Goal: Find specific page/section: Find specific page/section

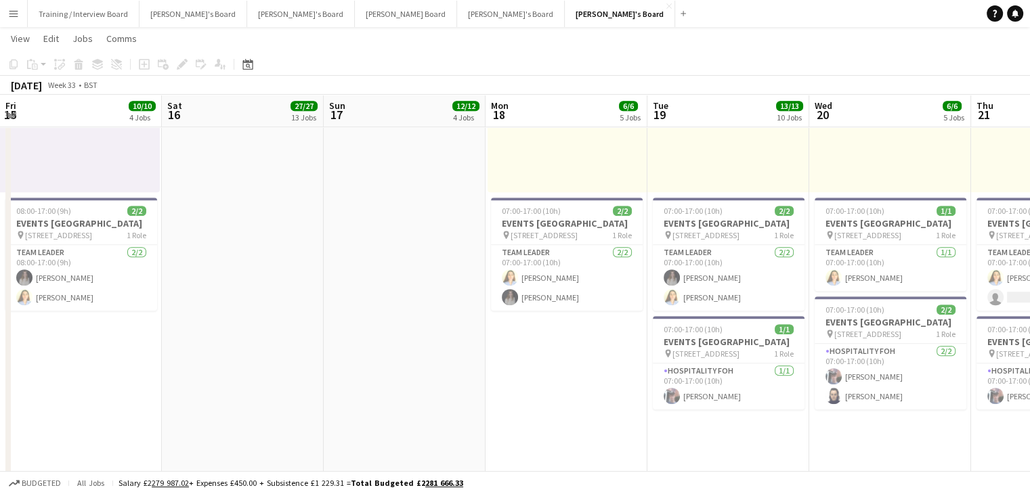
scroll to position [0, 433]
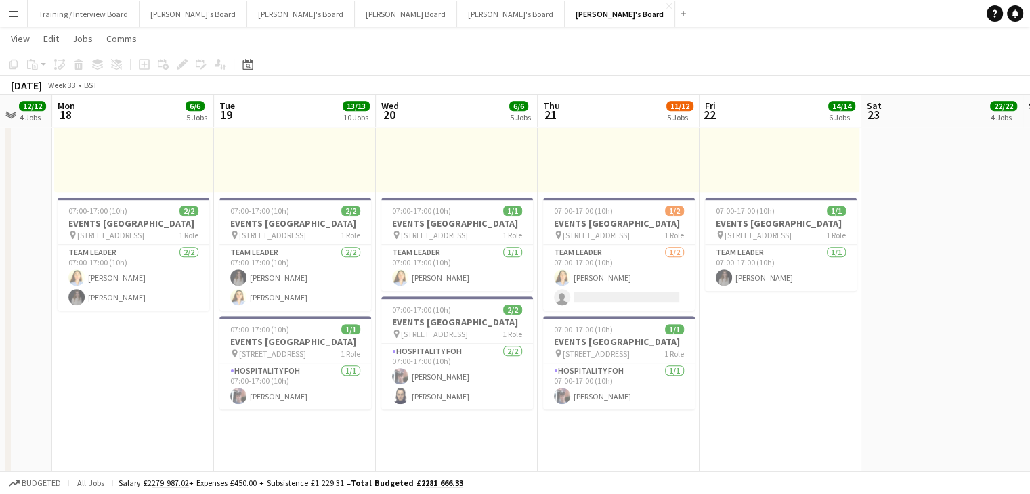
click at [14, 14] on app-icon "Menu" at bounding box center [13, 13] width 11 height 11
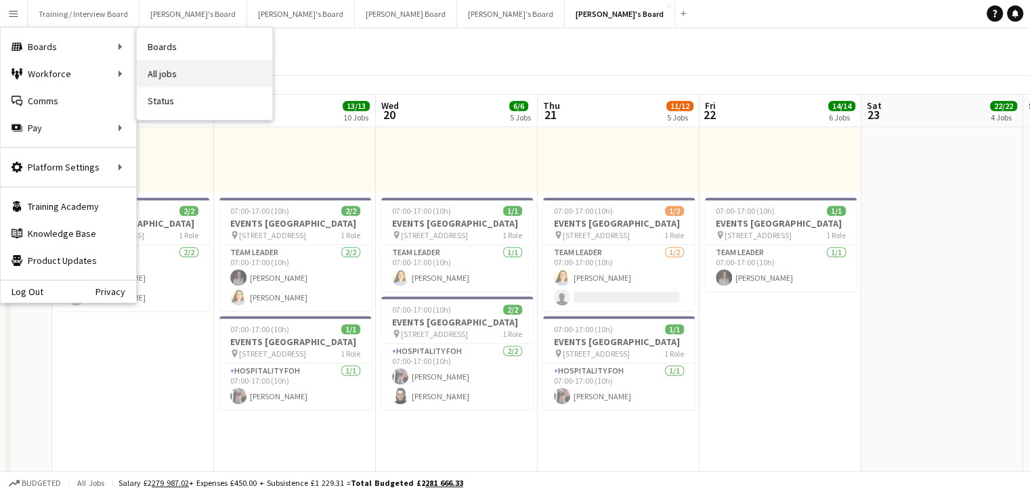
click at [190, 73] on link "All jobs" at bounding box center [204, 73] width 135 height 27
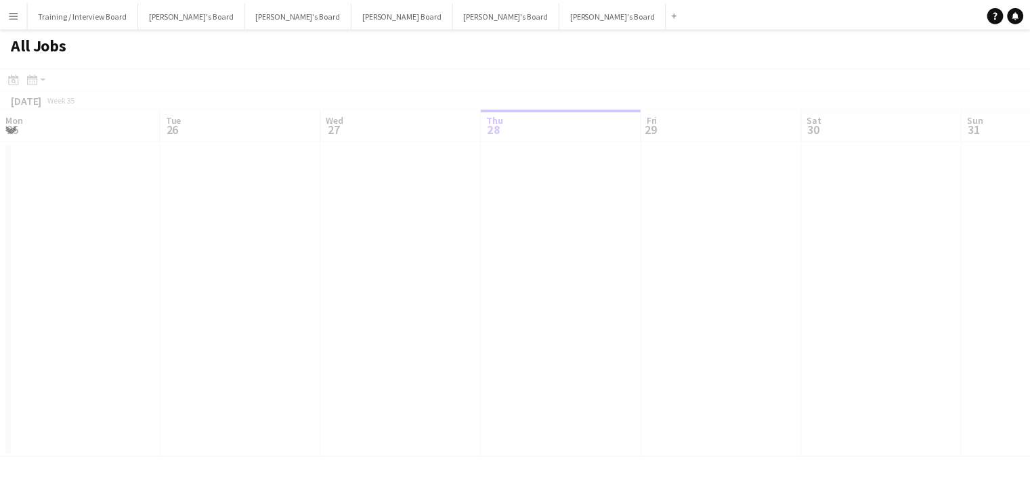
scroll to position [0, 324]
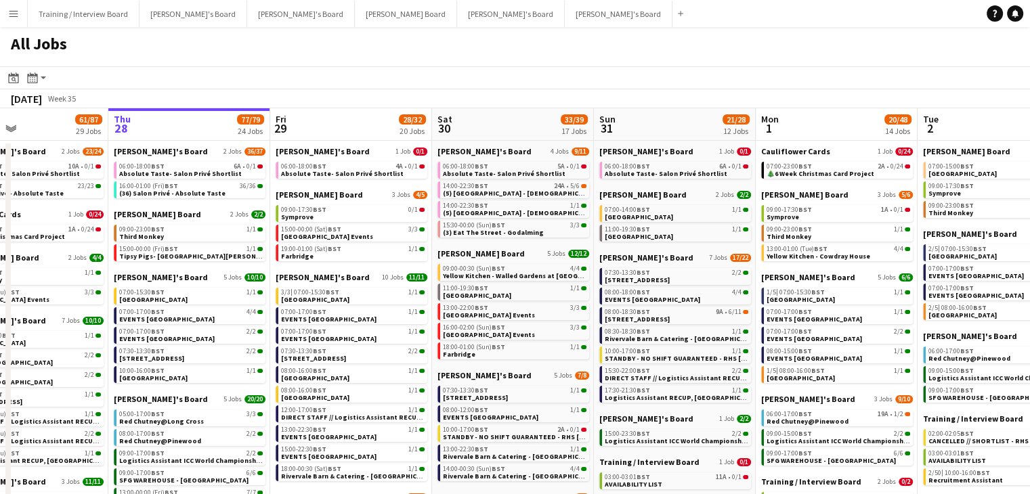
drag, startPoint x: 563, startPoint y: 127, endPoint x: 186, endPoint y: 123, distance: 377.1
click at [186, 123] on app-calendar-viewport "Mon 25 17/42 12 Jobs Tue 26 42/45 29 Jobs Wed 27 61/87 29 Jobs Thu 28 77/79 24 …" at bounding box center [515, 497] width 1030 height 779
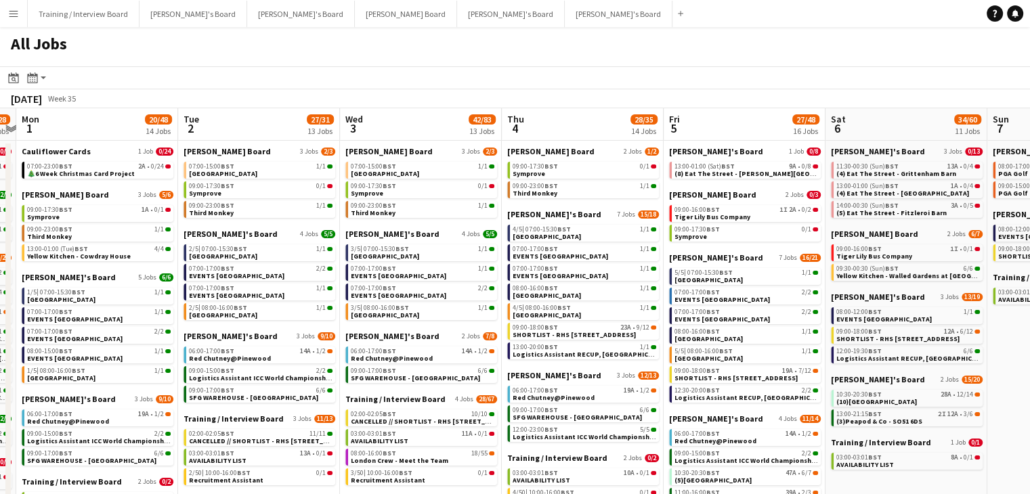
scroll to position [0, 496]
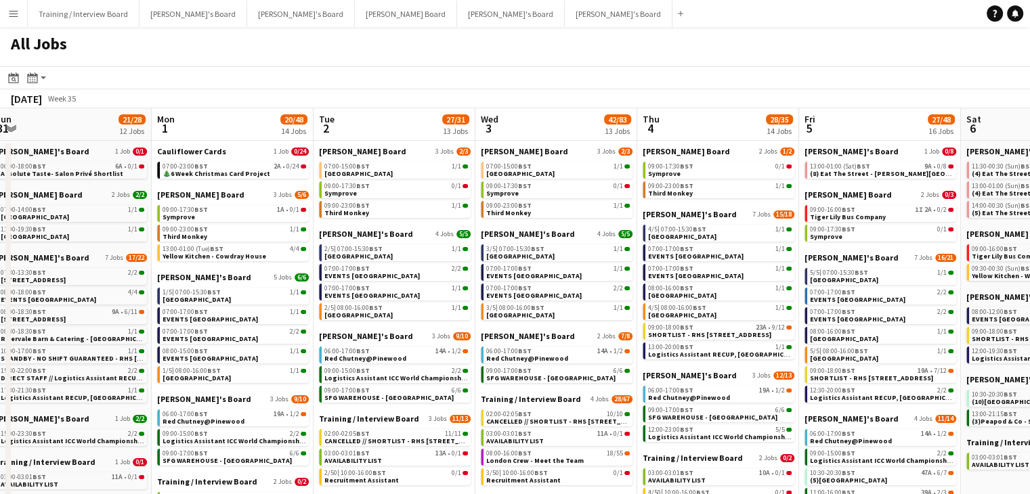
drag, startPoint x: 477, startPoint y: 125, endPoint x: 198, endPoint y: 118, distance: 279.7
click at [198, 118] on app-calendar-viewport "Thu 28 77/79 24 Jobs Fri 29 28/32 20 Jobs Sat 30 33/39 17 Jobs Sun 31 21/28 12 …" at bounding box center [515, 497] width 1030 height 779
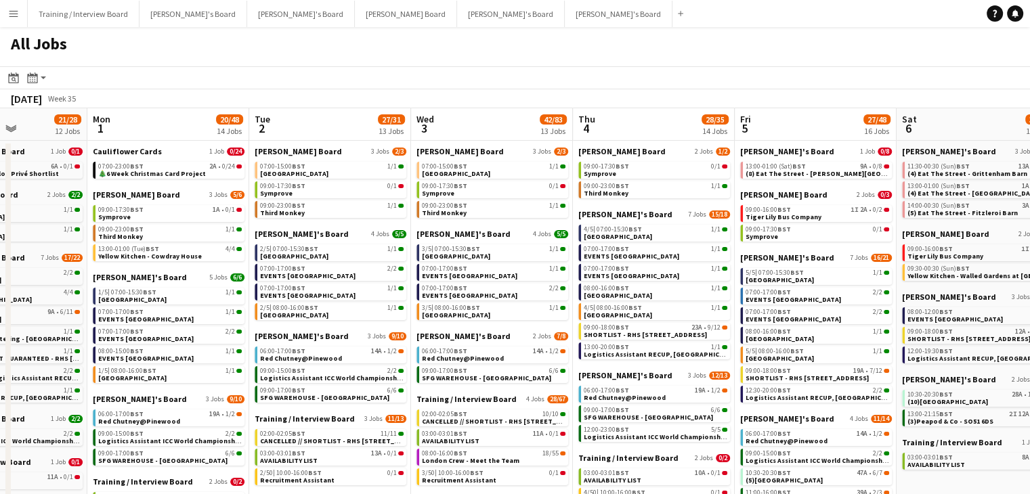
scroll to position [0, 549]
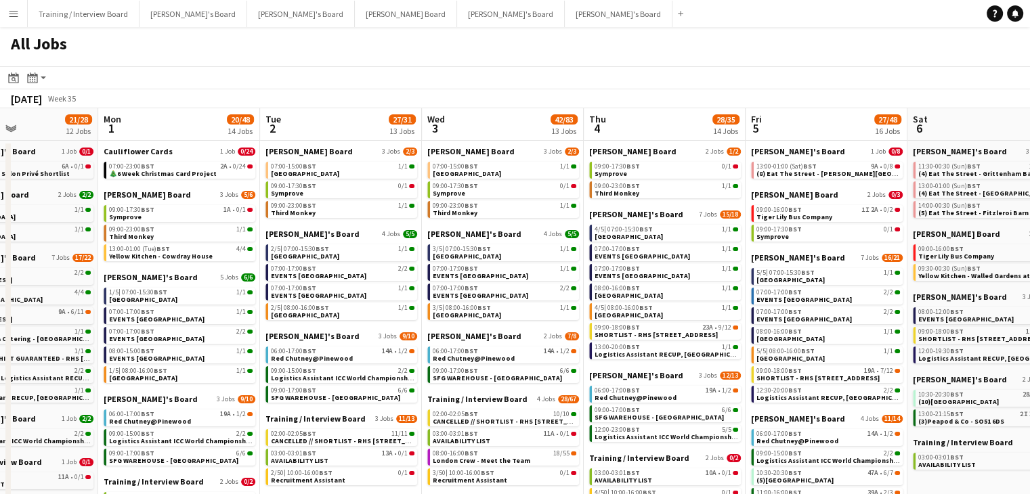
drag, startPoint x: 550, startPoint y: 129, endPoint x: 497, endPoint y: 130, distance: 53.5
click at [497, 130] on app-calendar-viewport "Thu 28 77/79 24 Jobs Fri 29 28/32 20 Jobs Sat 30 33/39 17 Jobs Sun 31 21/28 12 …" at bounding box center [515, 497] width 1030 height 779
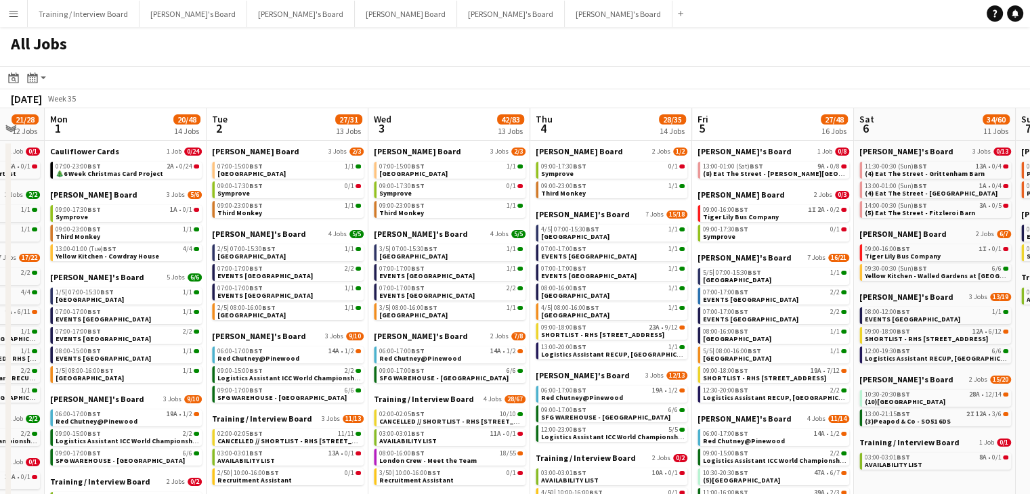
scroll to position [0, 613]
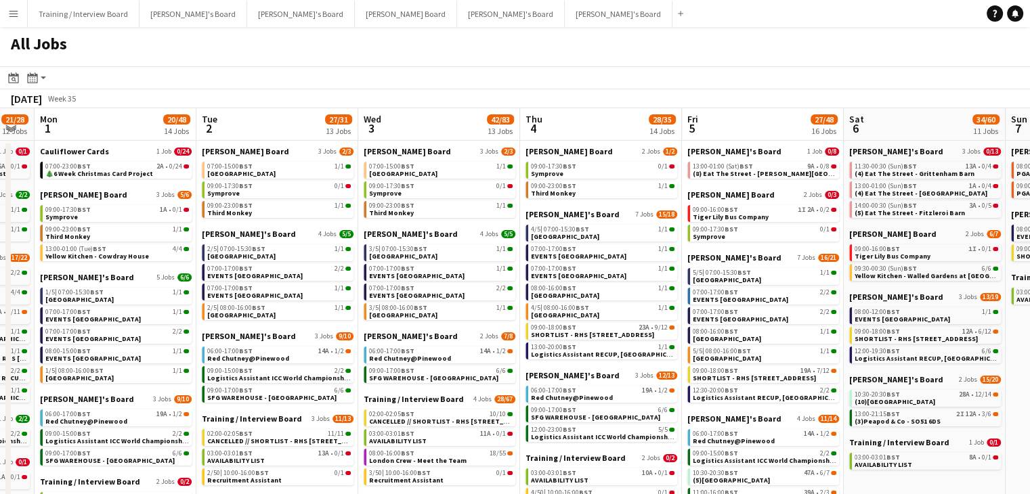
drag, startPoint x: 645, startPoint y: 130, endPoint x: 582, endPoint y: 129, distance: 63.7
click at [582, 129] on app-calendar-viewport "Thu 28 77/79 24 Jobs Fri 29 28/32 20 Jobs Sat 30 33/39 17 Jobs Sun 31 21/28 12 …" at bounding box center [515, 497] width 1030 height 779
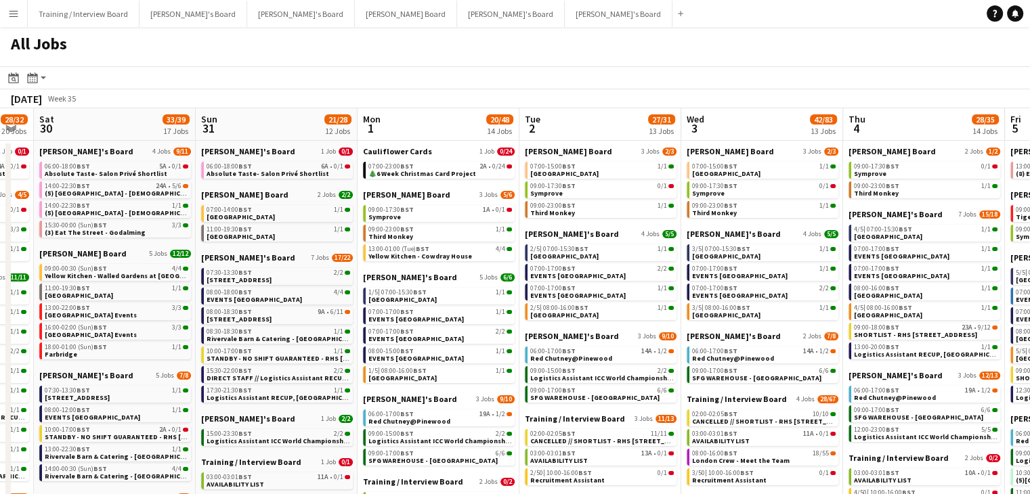
drag, startPoint x: 251, startPoint y: 128, endPoint x: 584, endPoint y: 150, distance: 333.9
click at [601, 151] on app-calendar-viewport "Thu 28 77/79 24 Jobs Fri 29 28/32 20 Jobs Sat 30 33/39 17 Jobs Sun 31 21/28 12 …" at bounding box center [515, 497] width 1030 height 779
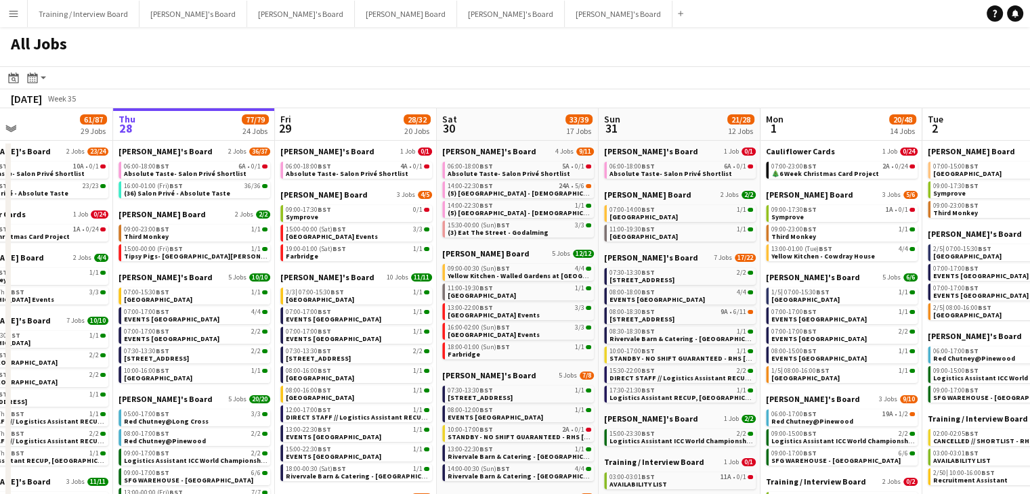
drag, startPoint x: 106, startPoint y: 136, endPoint x: 483, endPoint y: 147, distance: 376.6
click at [483, 147] on app-calendar-viewport "Mon 25 17/42 12 Jobs Tue 26 42/45 29 Jobs Wed 27 61/87 29 Jobs Thu 28 77/79 24 …" at bounding box center [515, 497] width 1030 height 779
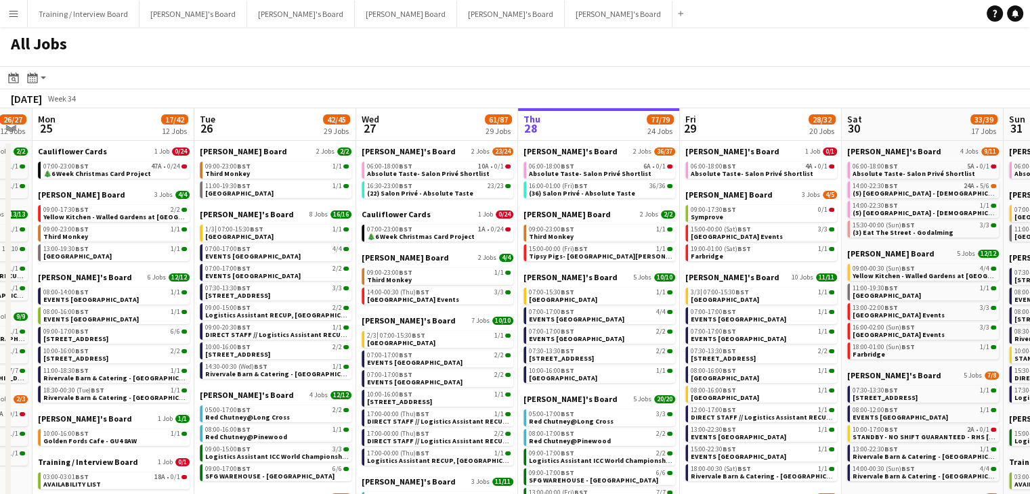
scroll to position [0, 294]
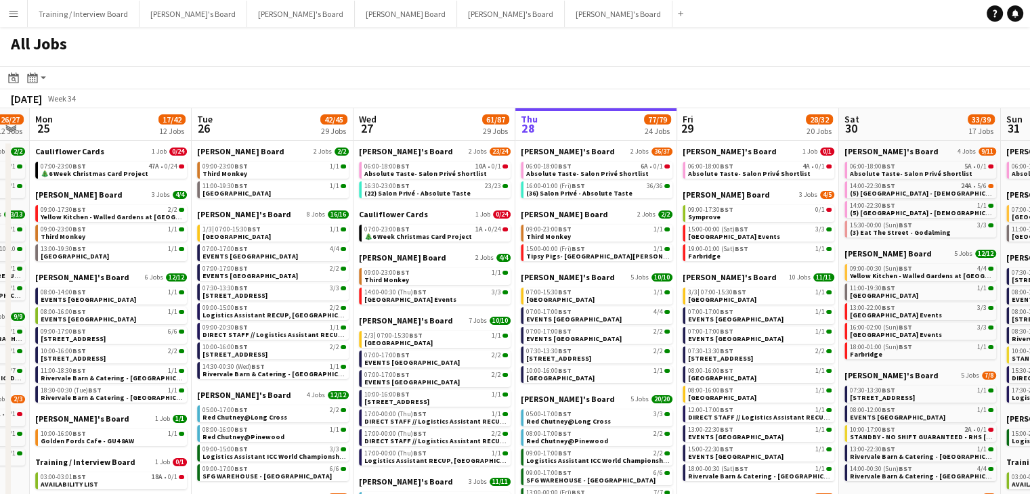
drag, startPoint x: 161, startPoint y: 133, endPoint x: 563, endPoint y: 131, distance: 402.2
click at [563, 131] on app-calendar-viewport "Sat 23 83/88 24 Jobs Sun 24 26/27 12 Jobs Mon 25 17/42 12 Jobs Tue 26 42/45 29 …" at bounding box center [515, 497] width 1030 height 779
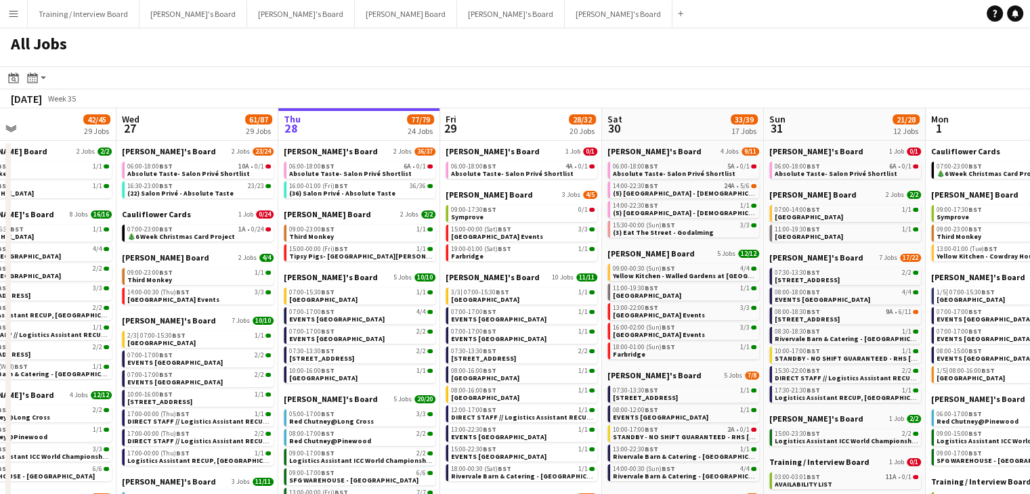
scroll to position [0, 554]
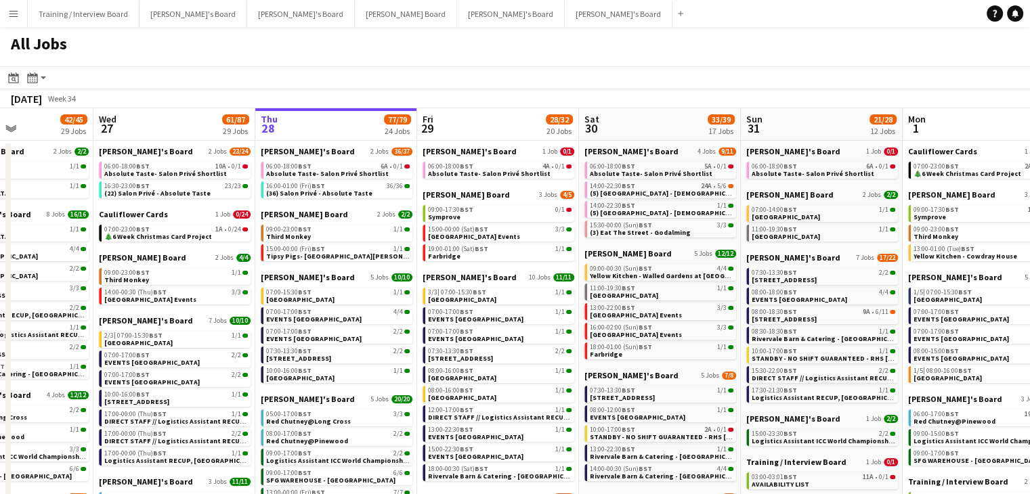
drag, startPoint x: 751, startPoint y: 127, endPoint x: 496, endPoint y: 133, distance: 255.3
click at [496, 133] on app-calendar-viewport "Sat 23 83/88 24 Jobs Sun 24 26/27 12 Jobs Mon 25 17/42 12 Jobs Tue 26 42/45 29 …" at bounding box center [515, 497] width 1030 height 779
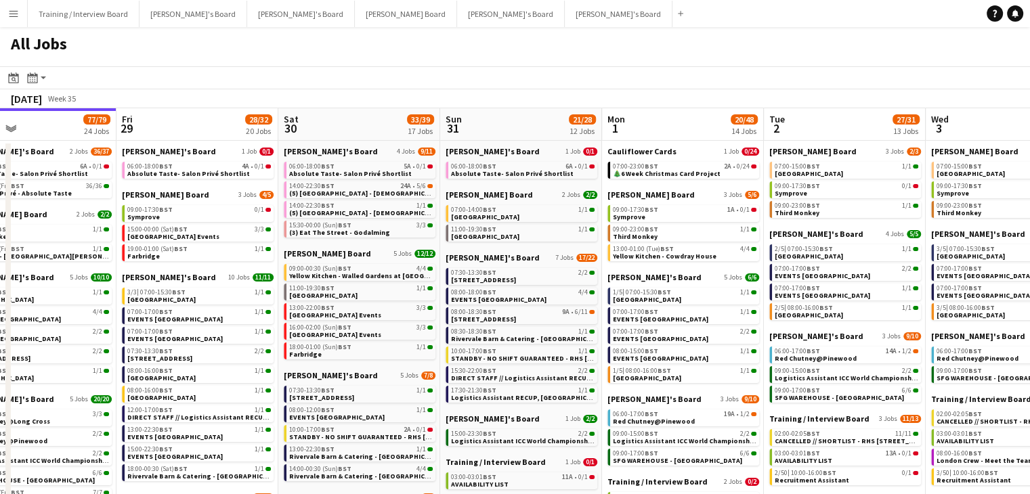
scroll to position [0, 552]
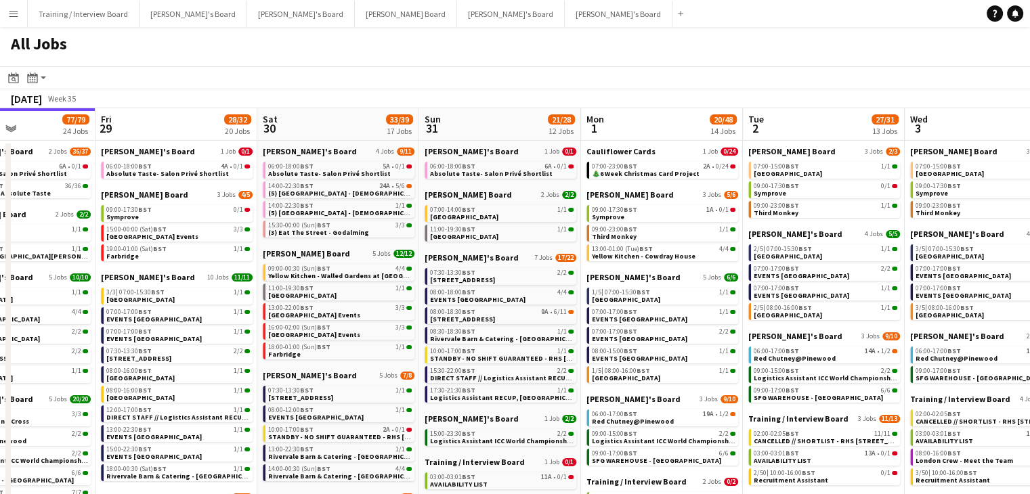
drag, startPoint x: 810, startPoint y: 126, endPoint x: 489, endPoint y: 148, distance: 322.3
click at [489, 148] on app-calendar-viewport "Mon 25 17/42 12 Jobs Tue 26 42/45 29 Jobs Wed 27 61/87 29 Jobs Thu 28 77/79 24 …" at bounding box center [515, 497] width 1030 height 779
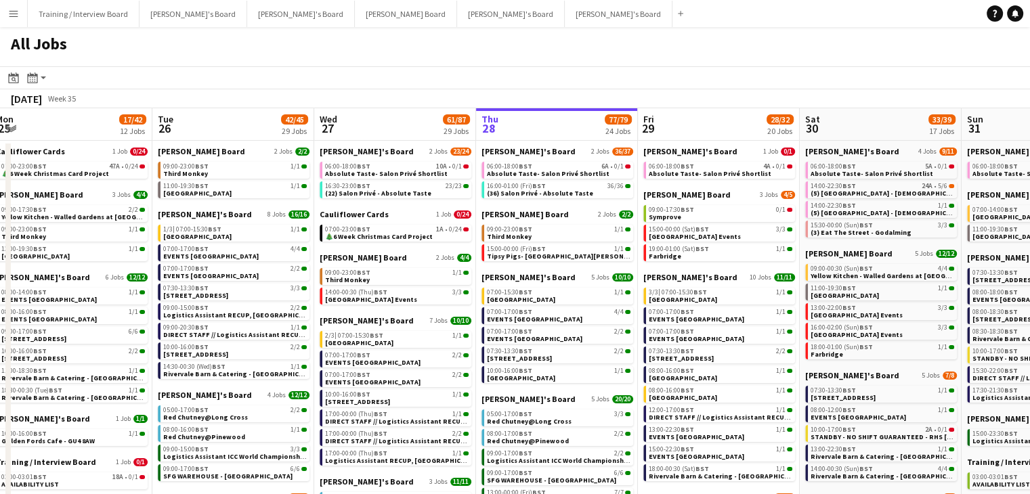
drag, startPoint x: 152, startPoint y: 127, endPoint x: 691, endPoint y: 146, distance: 539.9
click at [691, 146] on app-calendar-viewport "Sat 23 83/88 24 Jobs Sun 24 26/27 12 Jobs Mon 25 17/42 12 Jobs Tue 26 42/45 29 …" at bounding box center [515, 497] width 1030 height 779
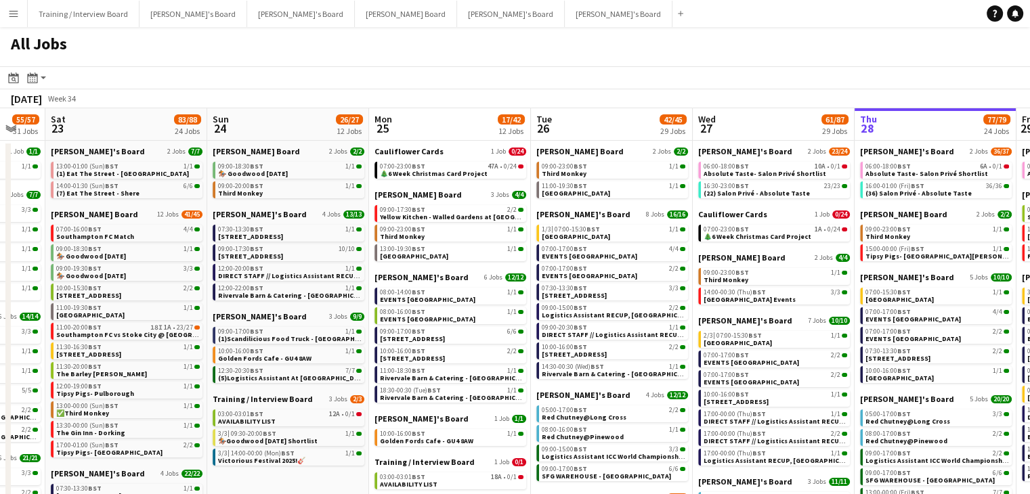
click at [620, 122] on app-all-jobs "All Jobs Date picker [DATE] [DATE] [DATE] M [DATE] T [DATE] W [DATE] T [DATE] F…" at bounding box center [515, 457] width 1030 height 860
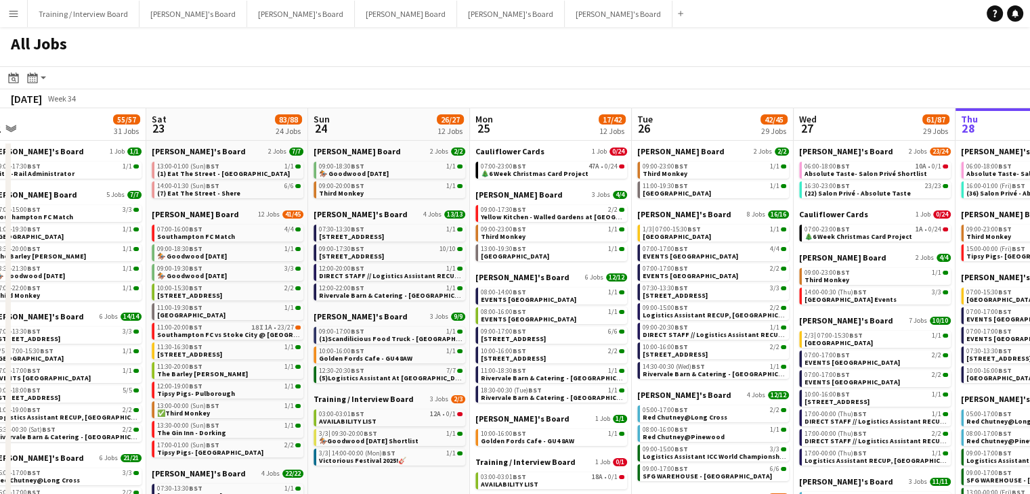
scroll to position [0, 277]
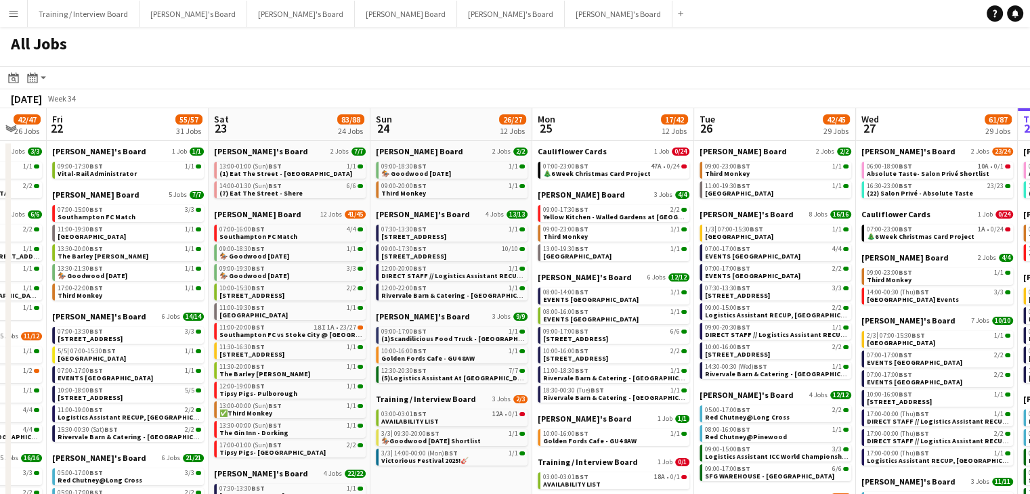
drag, startPoint x: 252, startPoint y: 130, endPoint x: 415, endPoint y: 131, distance: 163.2
click at [415, 131] on app-calendar-viewport "Wed 20 73/116 30 Jobs Thu 21 42/47 26 Jobs Fri 22 55/57 31 Jobs Sat 23 83/88 24…" at bounding box center [515, 497] width 1030 height 779
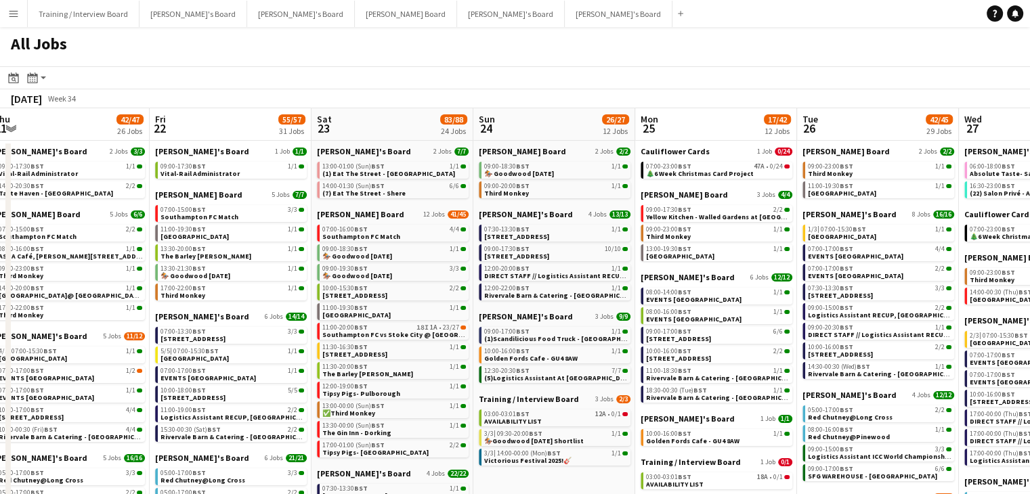
scroll to position [0, 433]
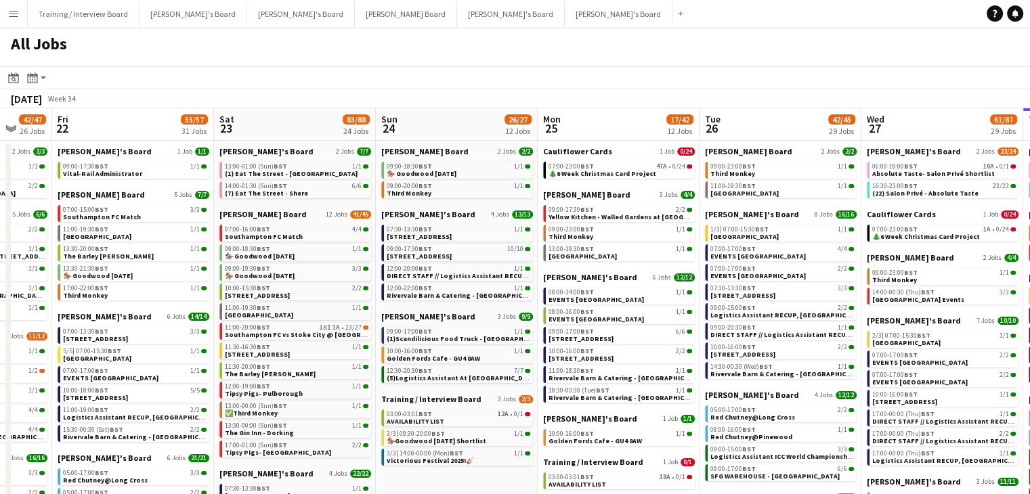
drag, startPoint x: 269, startPoint y: 127, endPoint x: 274, endPoint y: 133, distance: 8.7
click at [274, 133] on app-calendar-viewport "Tue 19 41/42 27 Jobs Wed 20 73/116 30 Jobs Thu 21 42/47 26 Jobs Fri 22 55/57 31…" at bounding box center [515, 497] width 1030 height 779
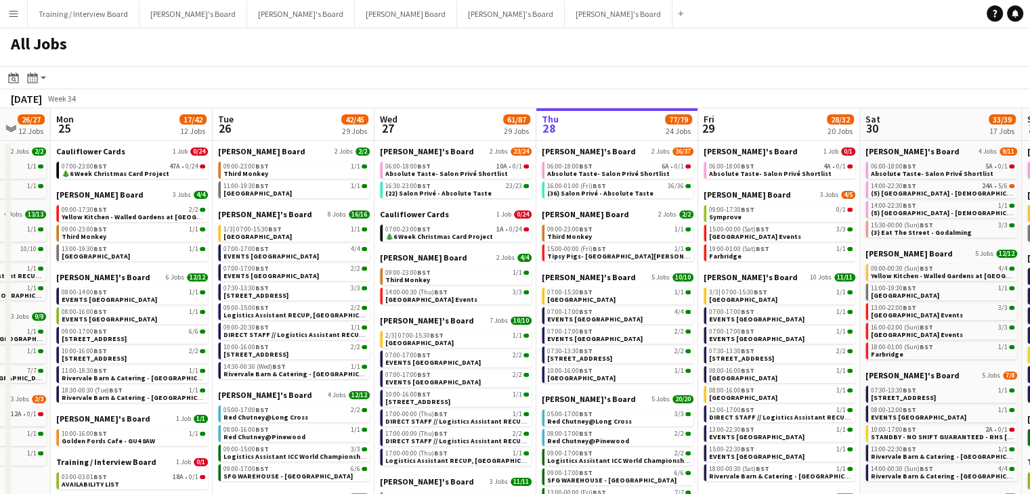
drag, startPoint x: 601, startPoint y: 129, endPoint x: 114, endPoint y: 135, distance: 487.5
click at [114, 135] on app-calendar-viewport "Thu 21 42/47 26 Jobs Fri 22 55/57 31 Jobs Sat 23 83/88 24 Jobs Sun 24 26/27 12 …" at bounding box center [515, 497] width 1030 height 779
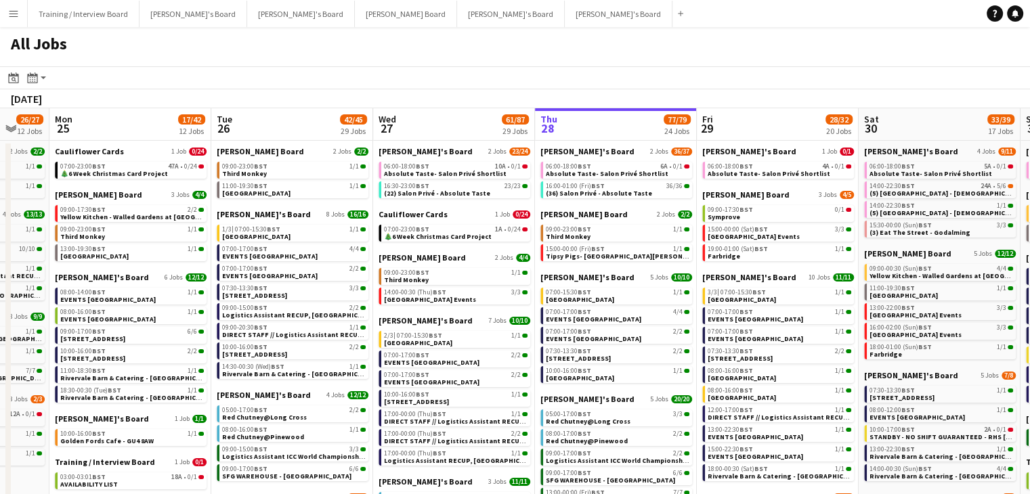
drag, startPoint x: 611, startPoint y: 129, endPoint x: 490, endPoint y: 131, distance: 121.9
click at [490, 131] on app-calendar-viewport "Thu 21 42/47 26 Jobs Fri 22 55/57 31 Jobs Sat 23 83/88 24 Jobs Sun 24 26/27 12 …" at bounding box center [515, 497] width 1030 height 779
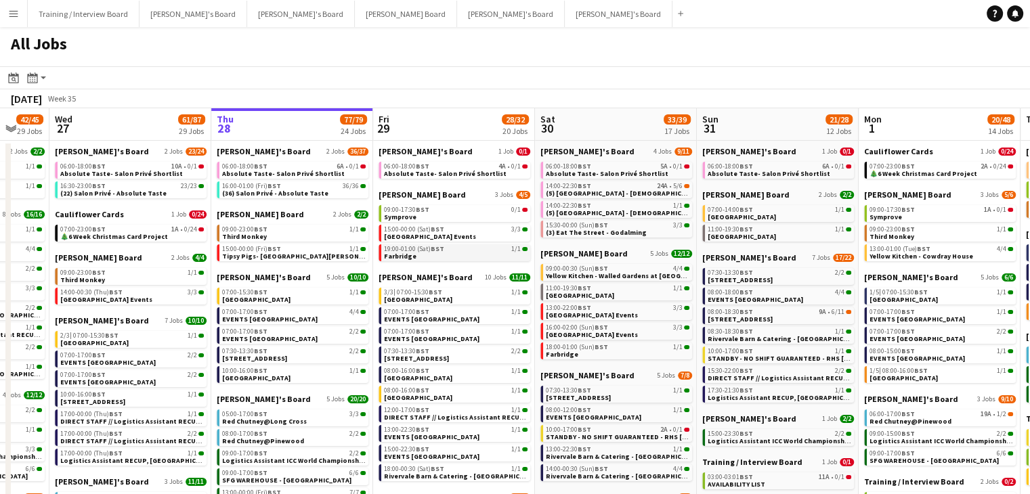
scroll to position [0, 396]
